Goal: Task Accomplishment & Management: Use online tool/utility

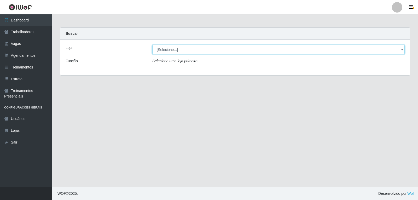
click at [205, 52] on select "[Selecione...] Rede Compras - CD Logistica" at bounding box center [278, 49] width 252 height 9
select select "429"
click at [152, 45] on select "[Selecione...] Rede Compras - CD Logistica" at bounding box center [278, 49] width 252 height 9
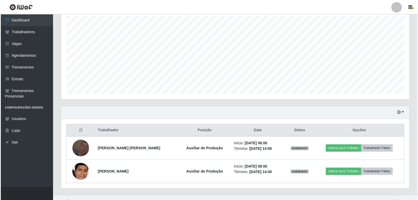
scroll to position [101, 0]
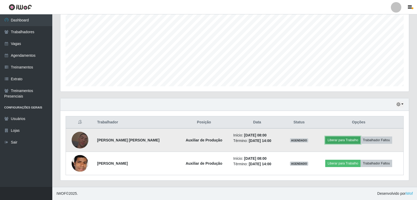
click at [344, 141] on button "Liberar para Trabalho" at bounding box center [342, 139] width 35 height 7
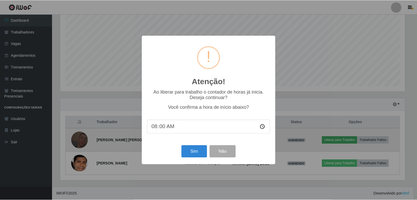
scroll to position [108, 346]
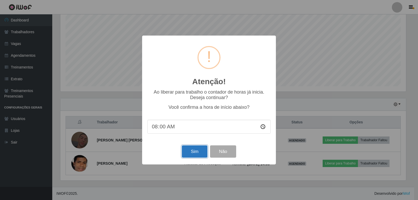
click at [197, 154] on button "Sim" at bounding box center [194, 151] width 25 height 12
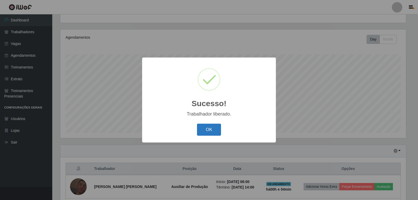
click at [215, 132] on button "OK" at bounding box center [209, 130] width 24 height 12
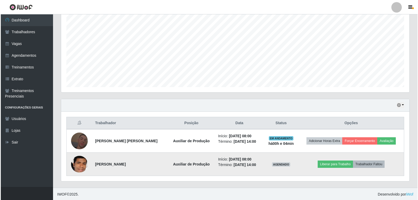
scroll to position [101, 0]
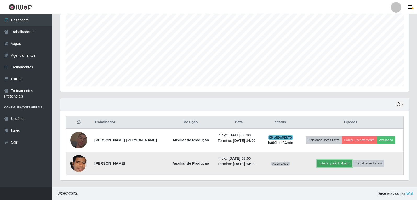
click at [325, 165] on button "Liberar para Trabalho" at bounding box center [334, 163] width 35 height 7
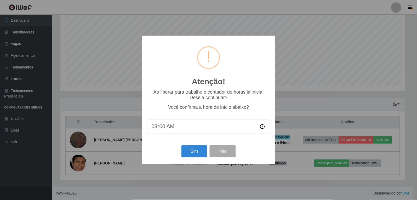
scroll to position [108, 346]
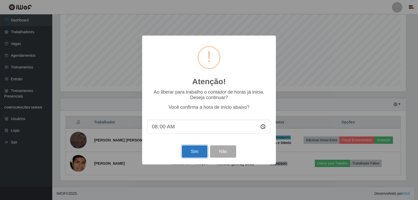
click at [195, 153] on button "Sim" at bounding box center [194, 151] width 25 height 12
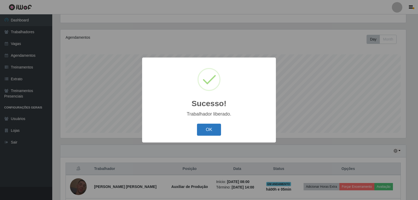
click at [214, 129] on button "OK" at bounding box center [209, 130] width 24 height 12
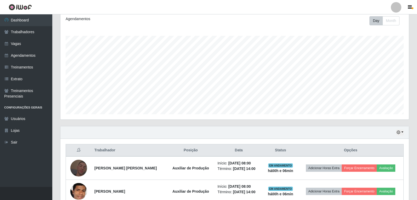
scroll to position [101, 0]
